Goal: Task Accomplishment & Management: Use online tool/utility

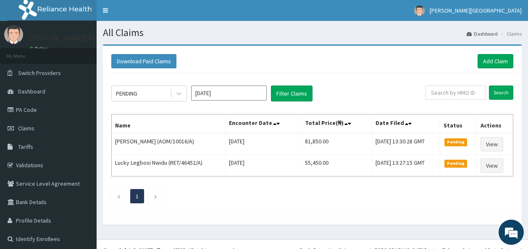
click at [187, 91] on div "PENDING [DATE] Filter Claims" at bounding box center [268, 94] width 314 height 16
click at [173, 95] on div at bounding box center [178, 93] width 15 height 15
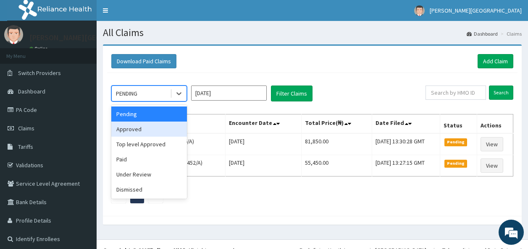
click at [157, 134] on div "Approved" at bounding box center [149, 129] width 76 height 15
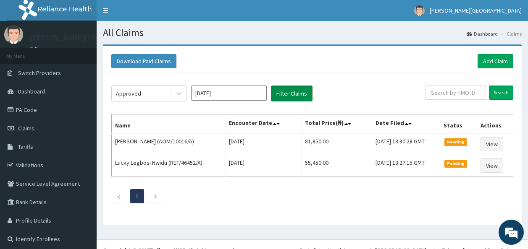
click at [296, 94] on button "Filter Claims" at bounding box center [292, 94] width 42 height 16
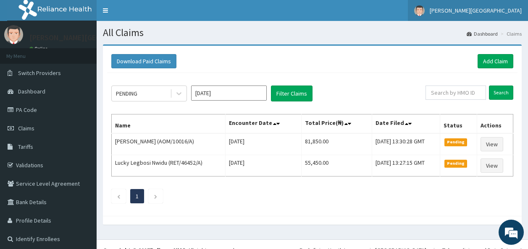
click at [489, 13] on span "[PERSON_NAME][GEOGRAPHIC_DATA]" at bounding box center [475, 11] width 92 height 8
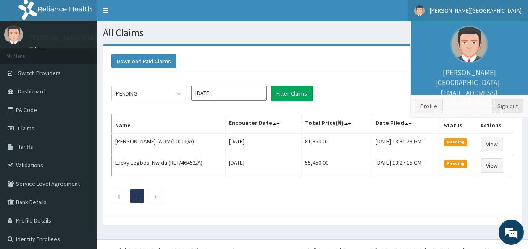
click at [502, 108] on link "Sign out" at bounding box center [506, 106] width 31 height 14
